Goal: Information Seeking & Learning: Check status

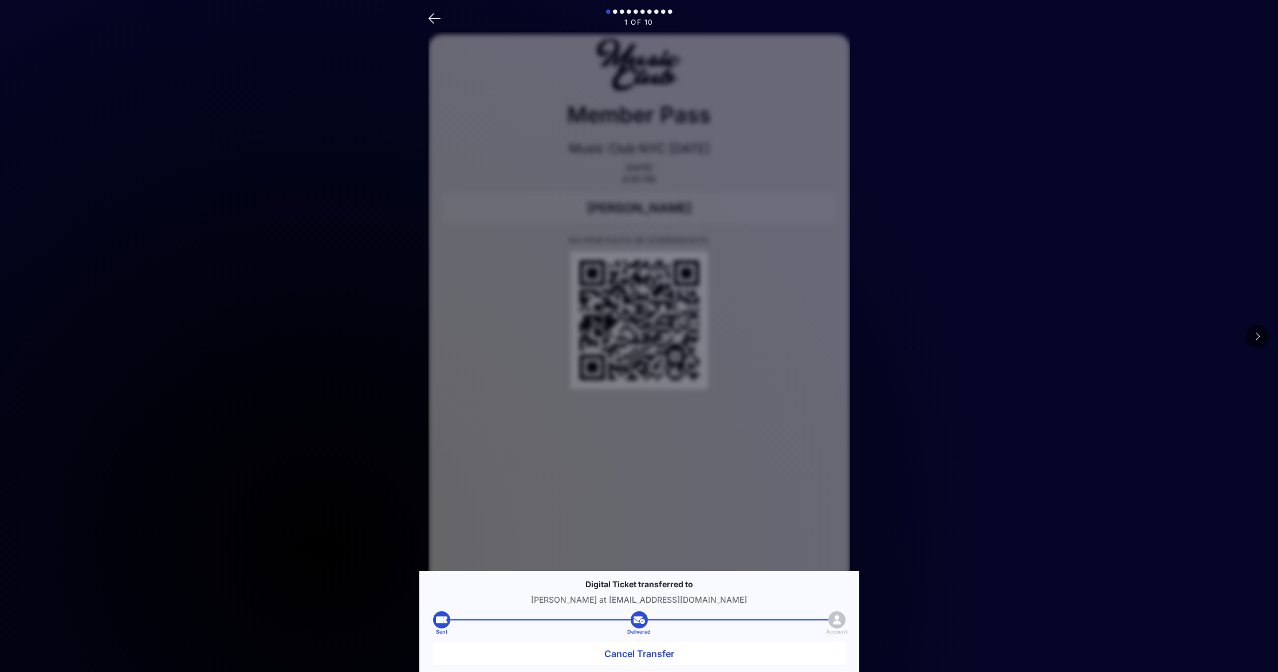
click at [434, 16] on icon at bounding box center [435, 17] width 12 height 17
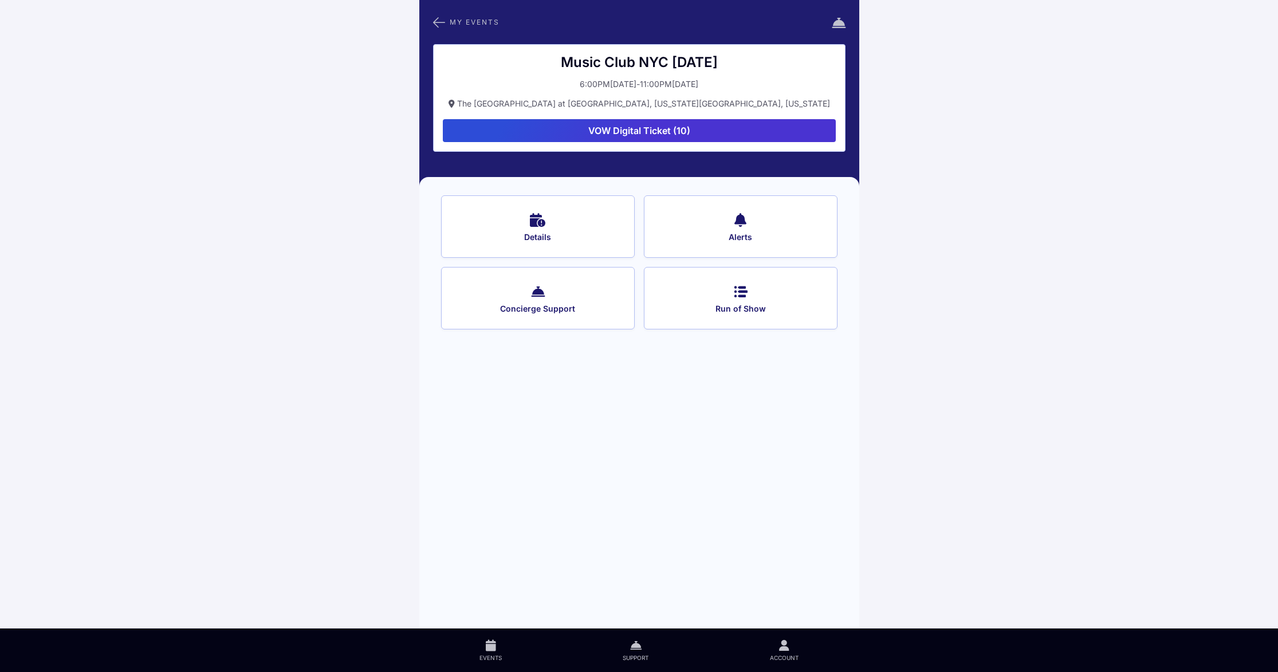
click at [958, 170] on main "My Events Music Club [GEOGRAPHIC_DATA] [DATE] 6:00PM, [DATE] 11:00PM, October 0…" at bounding box center [639, 336] width 1278 height 672
click at [569, 233] on span "Details" at bounding box center [538, 237] width 163 height 10
click at [602, 397] on div "My Events Music Club [GEOGRAPHIC_DATA] [DATE] 6:00PM, [DATE] 11:00PM, October 0…" at bounding box center [639, 314] width 440 height 628
click at [673, 131] on button "VOW Digital Ticket (10)" at bounding box center [639, 130] width 393 height 23
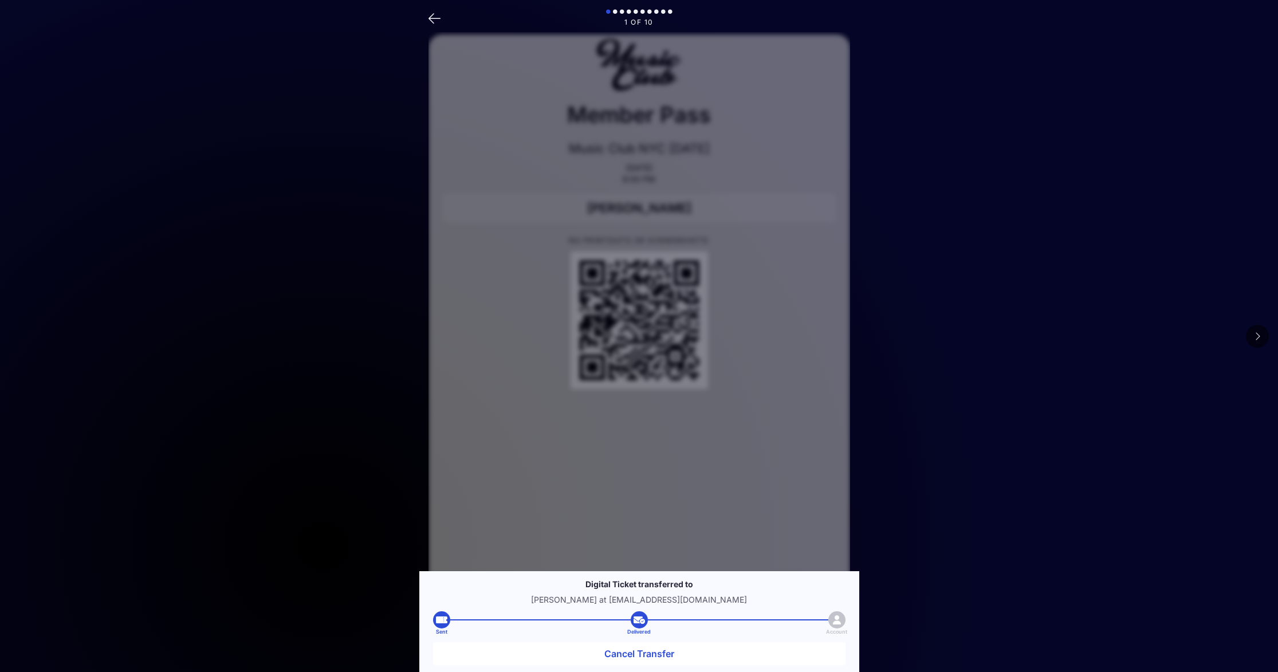
click at [1252, 335] on button at bounding box center [1257, 336] width 23 height 23
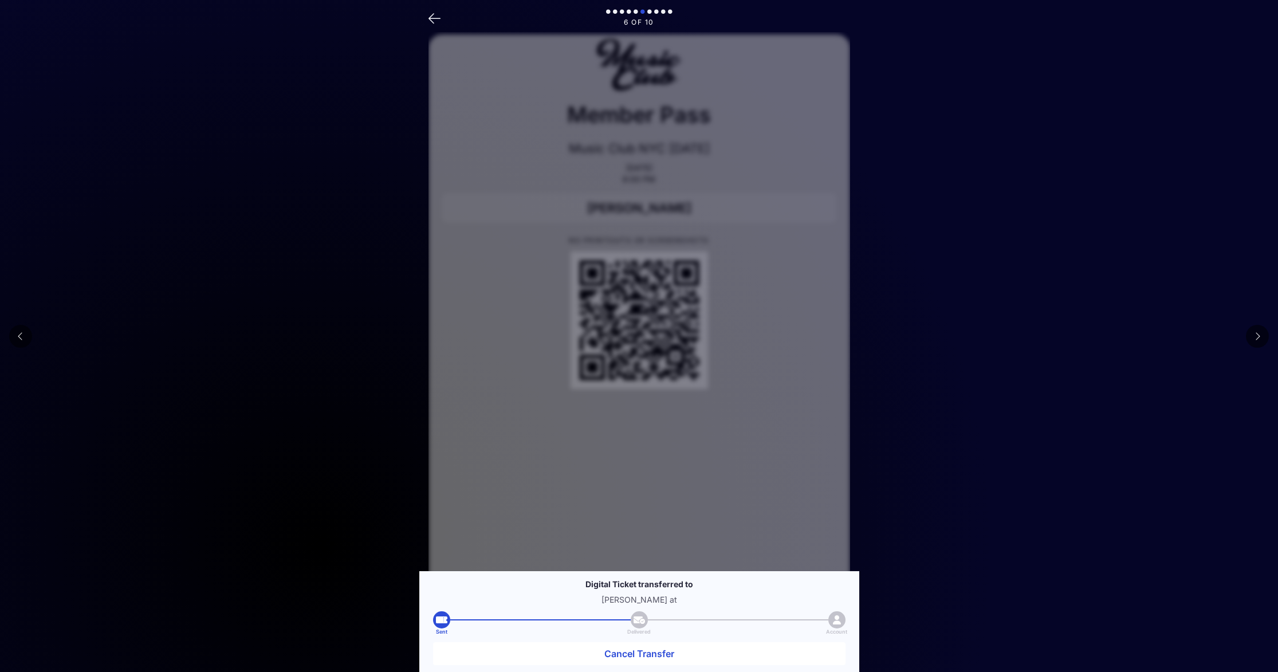
click at [1252, 335] on button at bounding box center [1257, 336] width 23 height 23
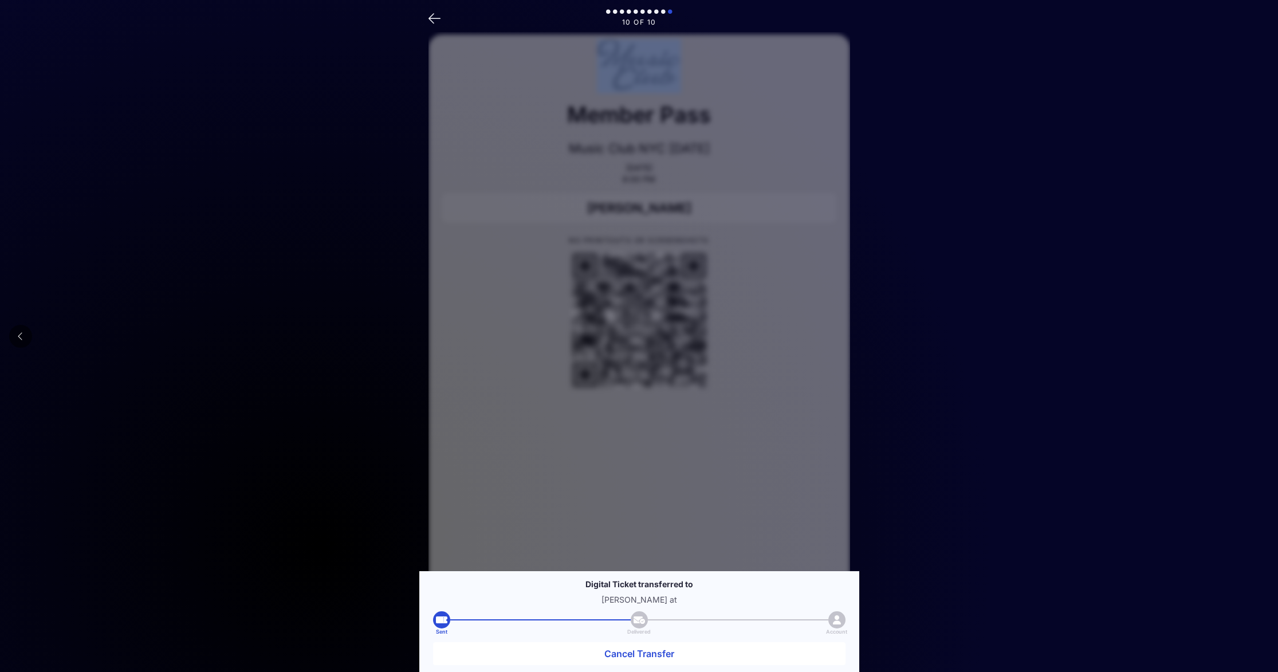
click at [1252, 335] on main "10 of 10 Member Pass Music Club [GEOGRAPHIC_DATA] [DATE] [DATE] 6:00 PM [PERSON…" at bounding box center [639, 384] width 1278 height 768
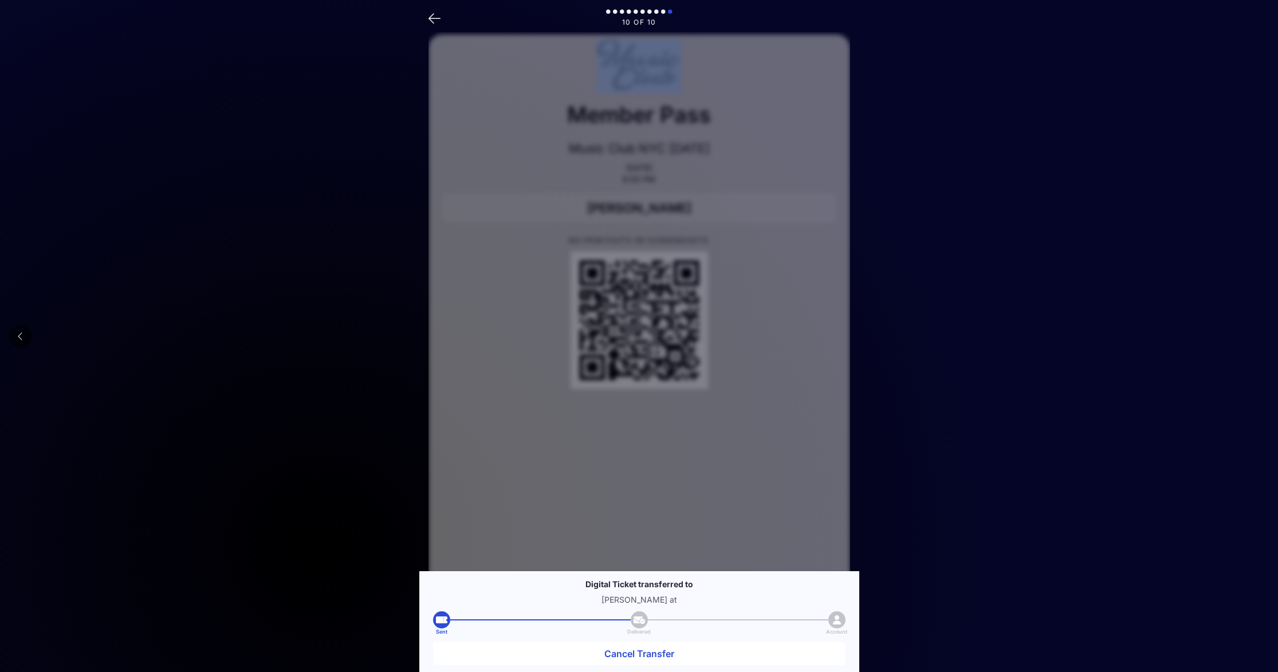
click at [1252, 335] on main "10 of 10 Member Pass Music Club [GEOGRAPHIC_DATA] [DATE] [DATE] 6:00 PM [PERSON…" at bounding box center [639, 384] width 1278 height 768
click at [26, 335] on button at bounding box center [20, 336] width 23 height 23
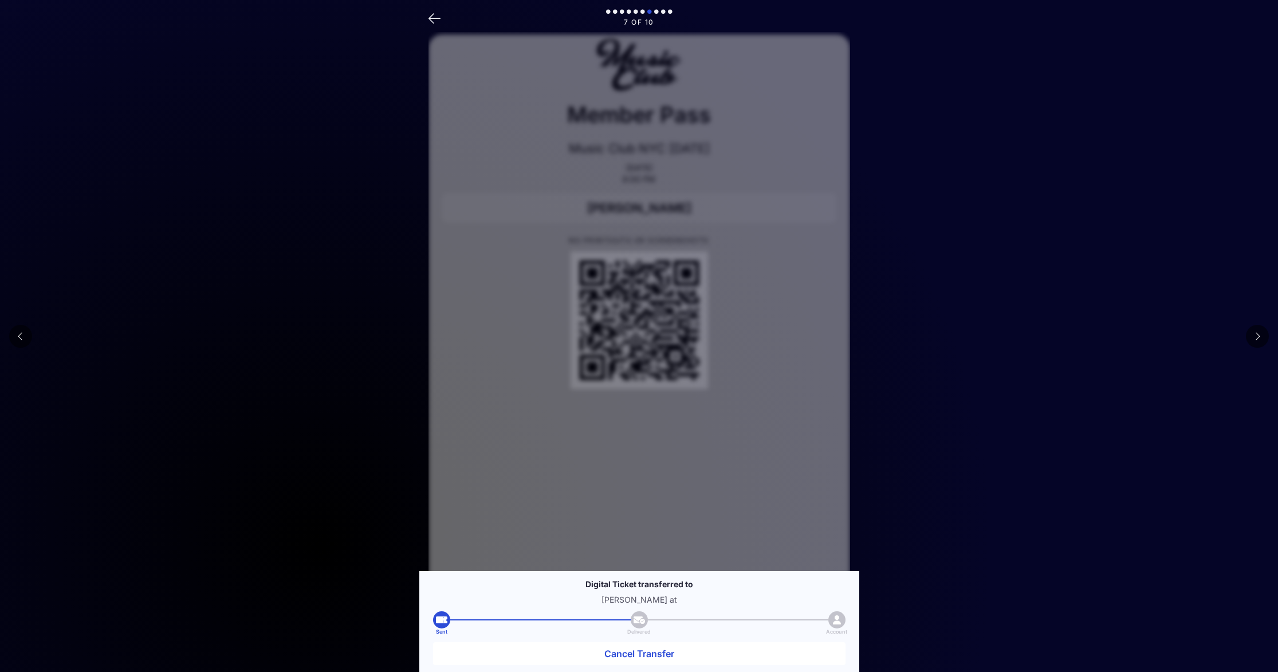
click at [26, 335] on button at bounding box center [20, 336] width 23 height 23
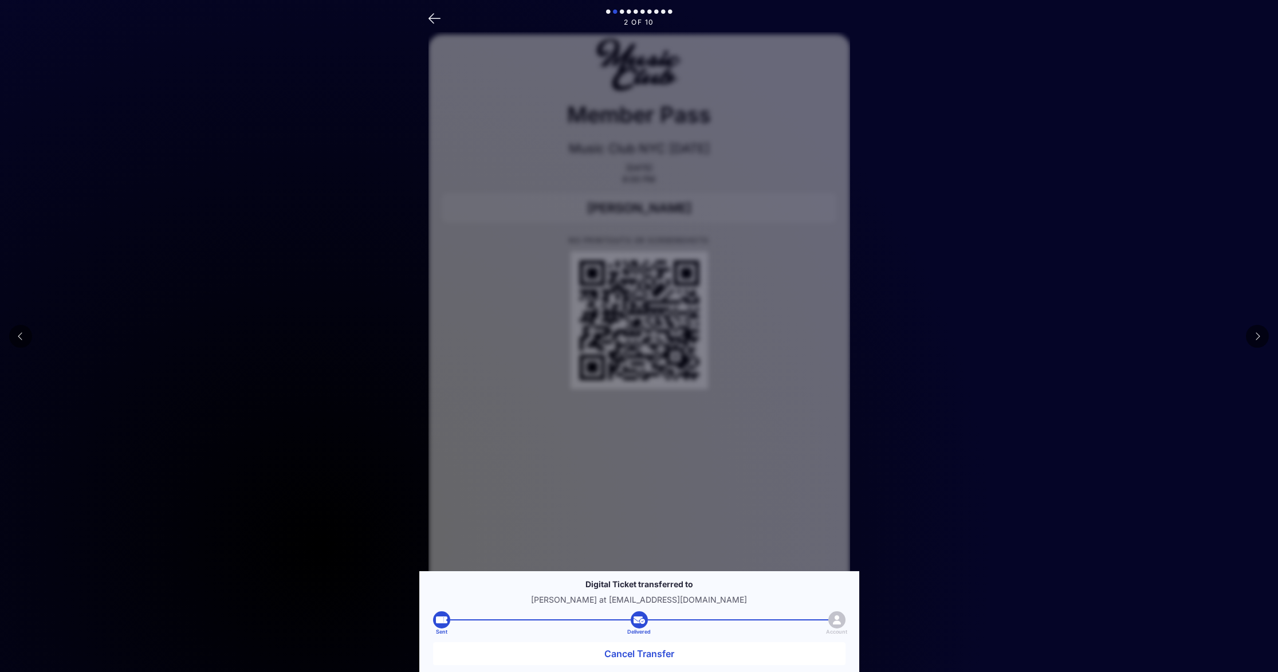
click at [26, 335] on button at bounding box center [20, 336] width 23 height 23
click at [26, 335] on main "1 of 10 Member Pass Music Club [GEOGRAPHIC_DATA] [DATE] [DATE] 6:00 PM [PERSON_…" at bounding box center [639, 384] width 1278 height 768
drag, startPoint x: 744, startPoint y: 599, endPoint x: 605, endPoint y: 597, distance: 138.7
click at [605, 597] on p "[PERSON_NAME] at [EMAIL_ADDRESS][DOMAIN_NAME]" at bounding box center [639, 599] width 412 height 9
click at [880, 498] on main "1 of 10 Member Pass Music Club [GEOGRAPHIC_DATA] [DATE] [DATE] 6:00 PM [PERSON_…" at bounding box center [639, 384] width 1278 height 768
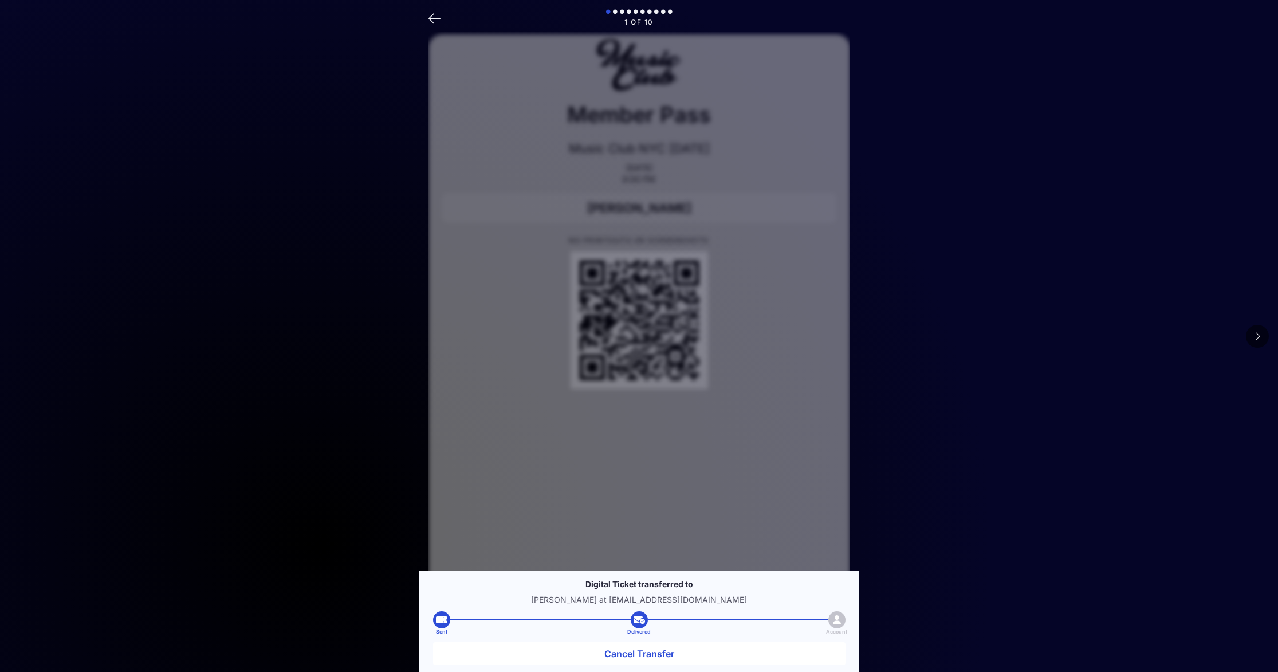
click at [879, 438] on main "1 of 10 Member Pass Music Club [GEOGRAPHIC_DATA] [DATE] [DATE] 6:00 PM [PERSON_…" at bounding box center [639, 384] width 1278 height 768
click at [1254, 335] on button at bounding box center [1257, 336] width 23 height 23
click at [429, 21] on icon at bounding box center [435, 17] width 12 height 17
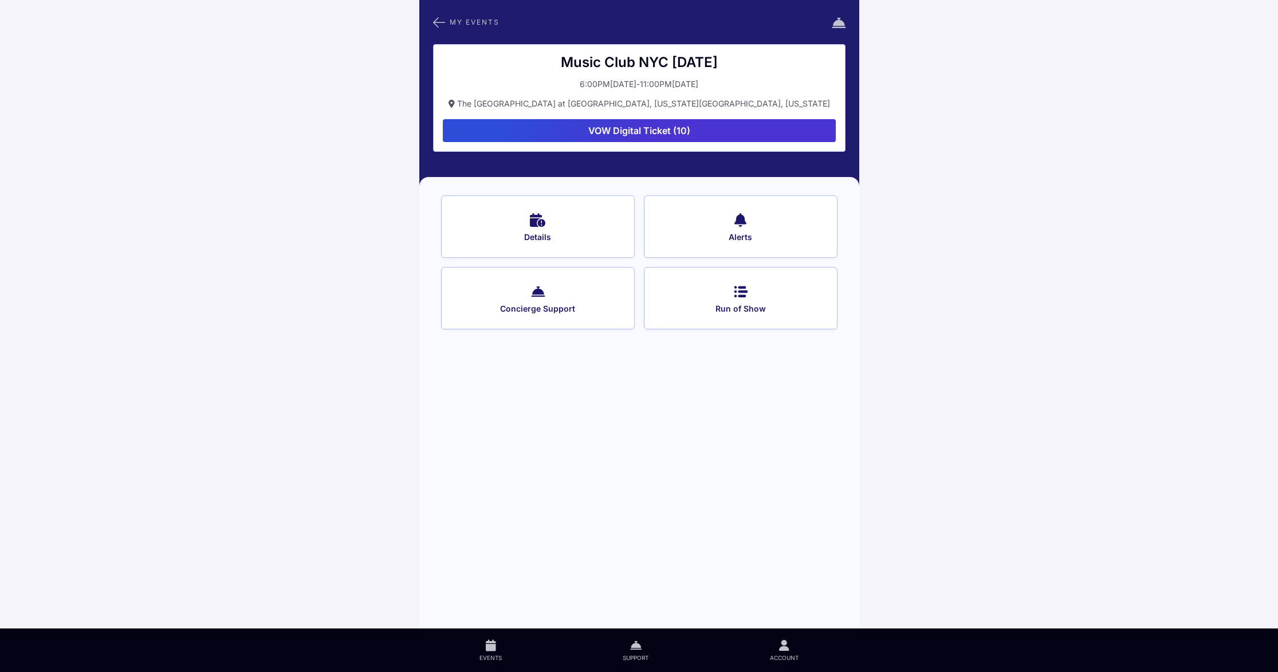
click at [435, 15] on icon at bounding box center [439, 22] width 12 height 15
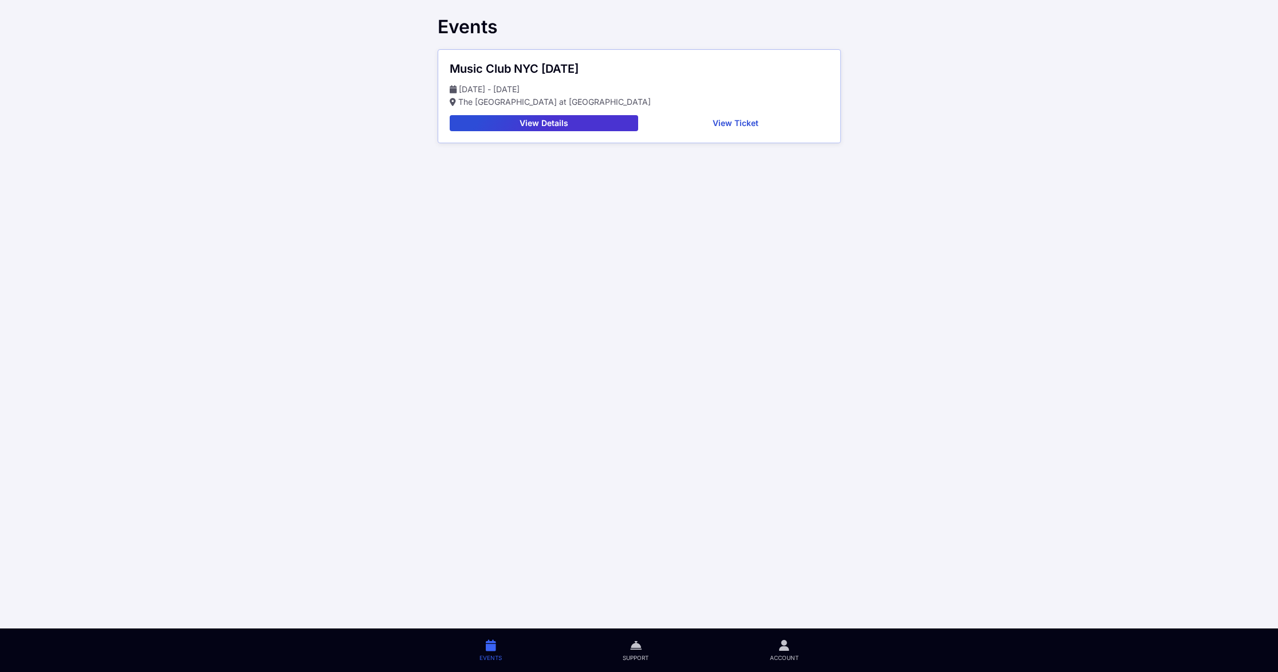
click at [728, 125] on button "View Ticket" at bounding box center [736, 123] width 186 height 16
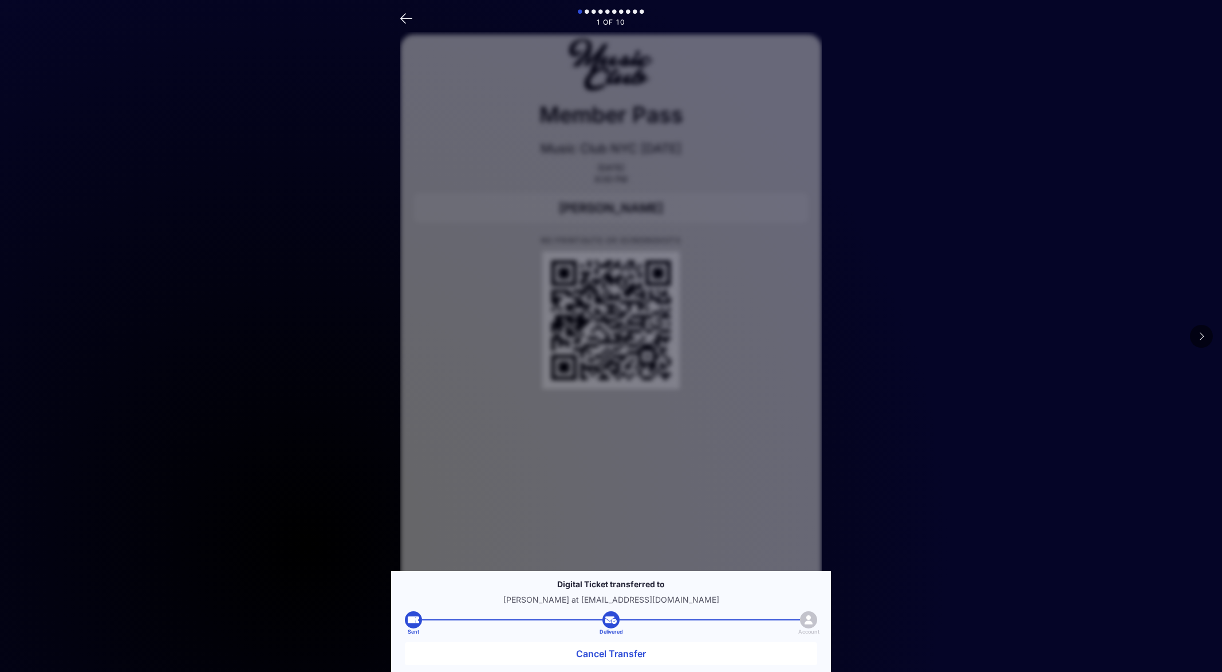
click at [406, 19] on icon at bounding box center [406, 17] width 12 height 17
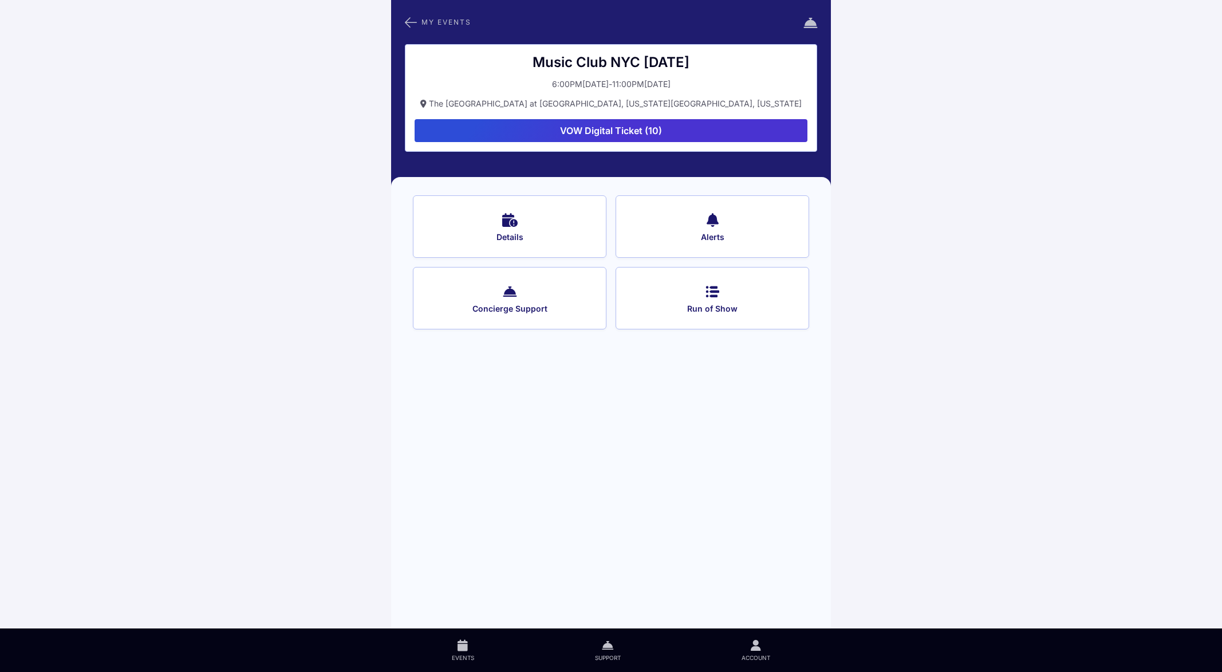
click at [611, 649] on icon at bounding box center [607, 645] width 11 height 13
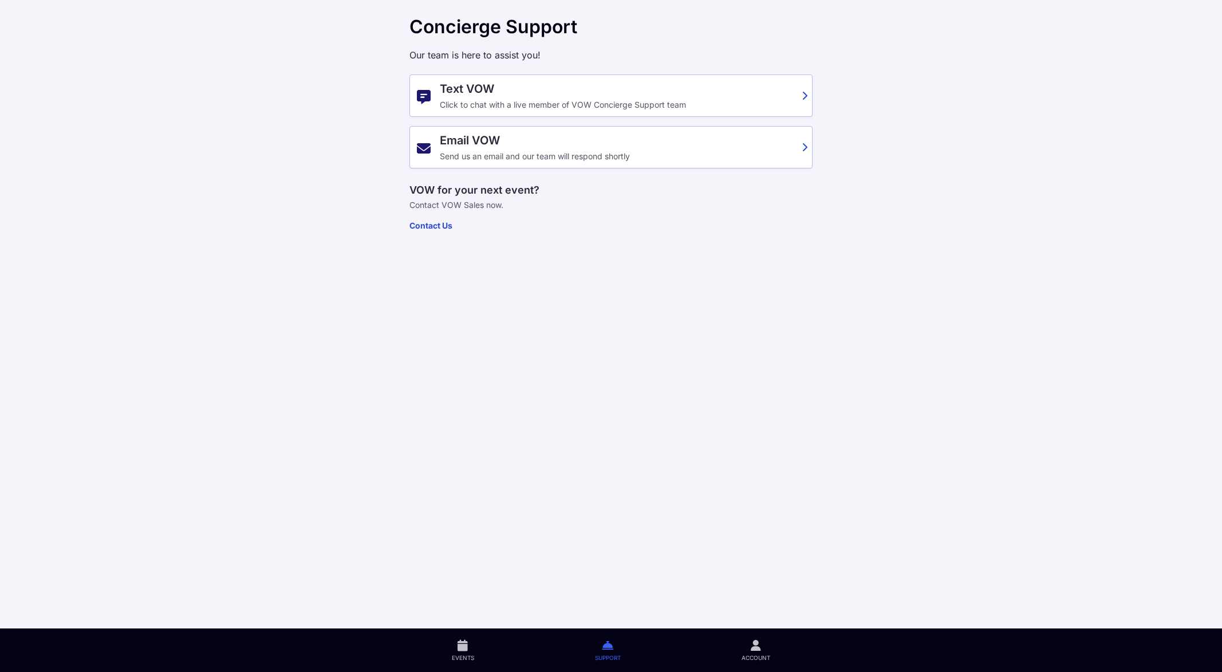
click at [612, 101] on div "Click to chat with a live member of VOW Concierge Support team" at bounding box center [617, 104] width 355 height 9
click at [662, 312] on main "Concierge Support Our team is here to assist you! Text VOW Click to chat with a…" at bounding box center [611, 336] width 1222 height 672
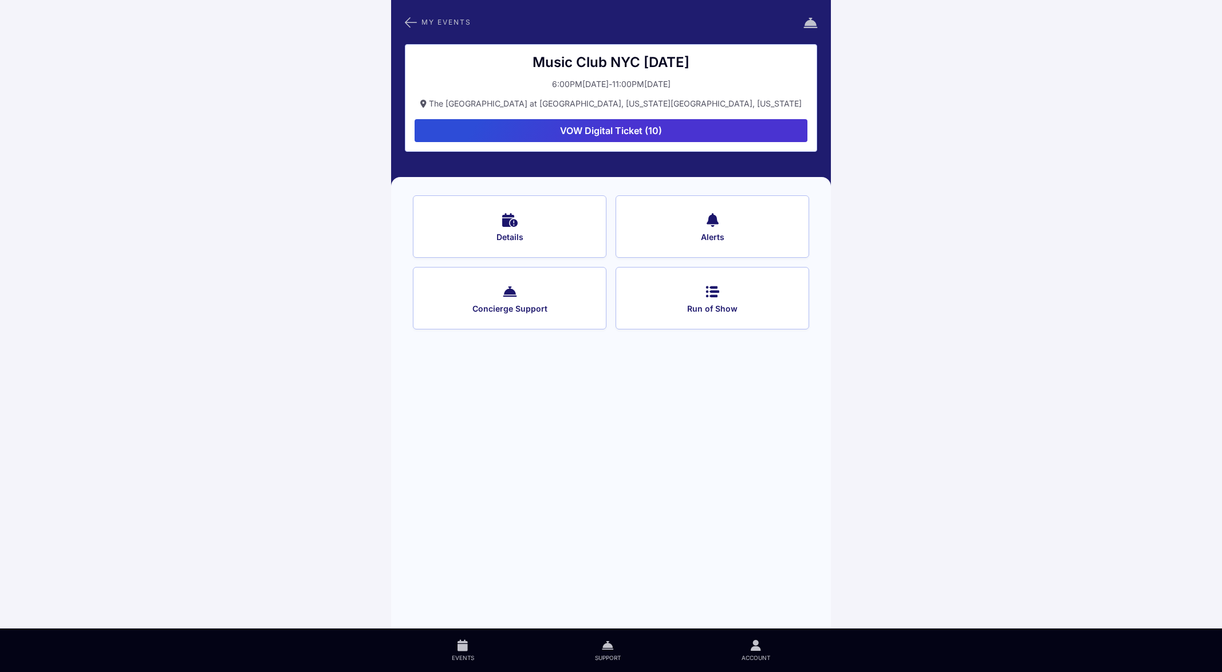
click at [809, 25] on icon at bounding box center [811, 22] width 14 height 17
